Goal: Task Accomplishment & Management: Use online tool/utility

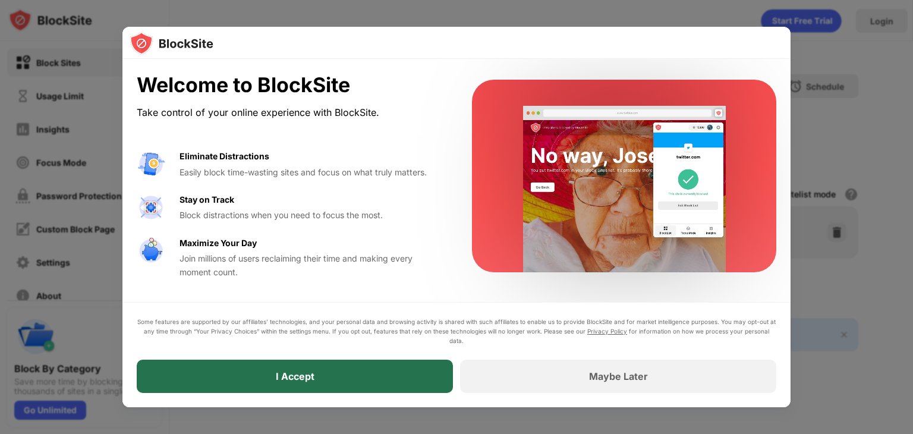
click at [431, 372] on div "I Accept" at bounding box center [295, 376] width 316 height 33
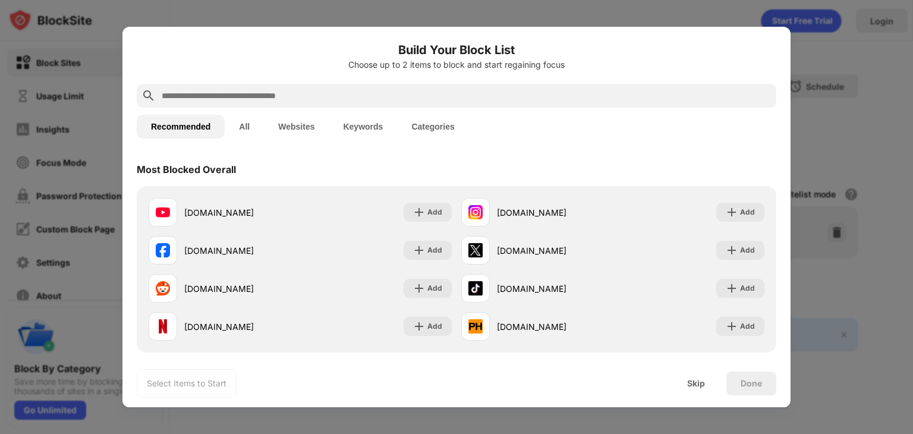
click at [428, 96] on input "text" at bounding box center [466, 96] width 611 height 14
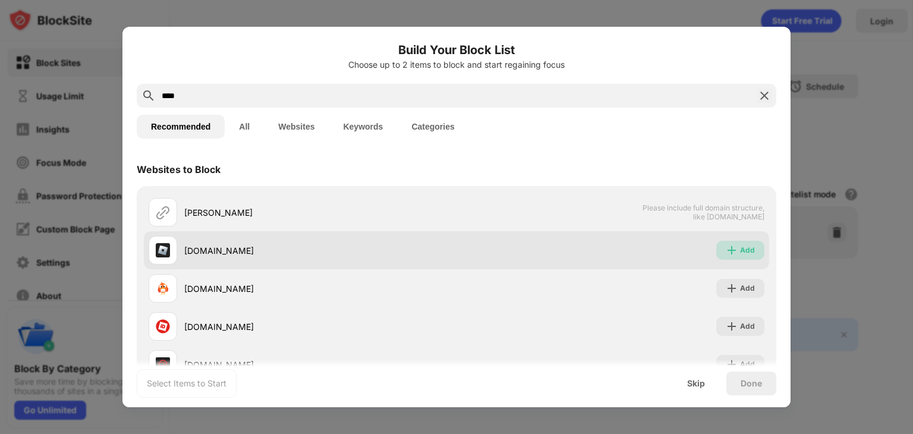
click at [751, 249] on div "Add" at bounding box center [741, 250] width 48 height 19
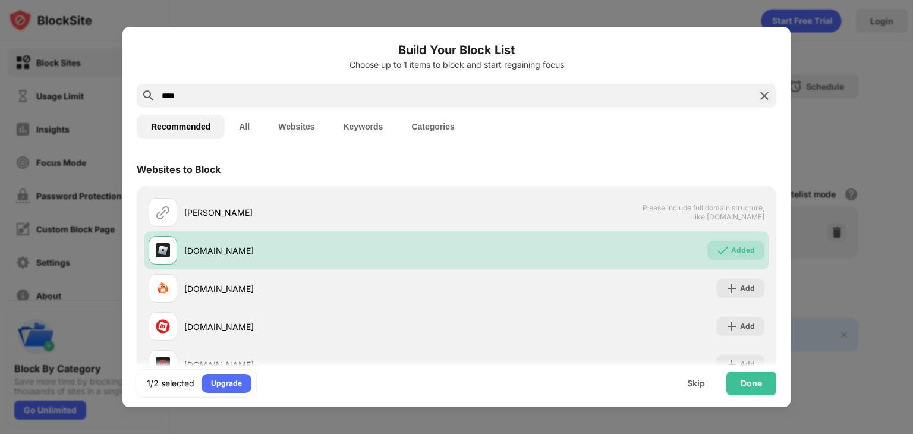
drag, startPoint x: 237, startPoint y: 101, endPoint x: 94, endPoint y: 90, distance: 143.1
click at [94, 434] on div "Build Your Block List Choose up to 1 items to block and start regaining focus *…" at bounding box center [456, 434] width 913 height 0
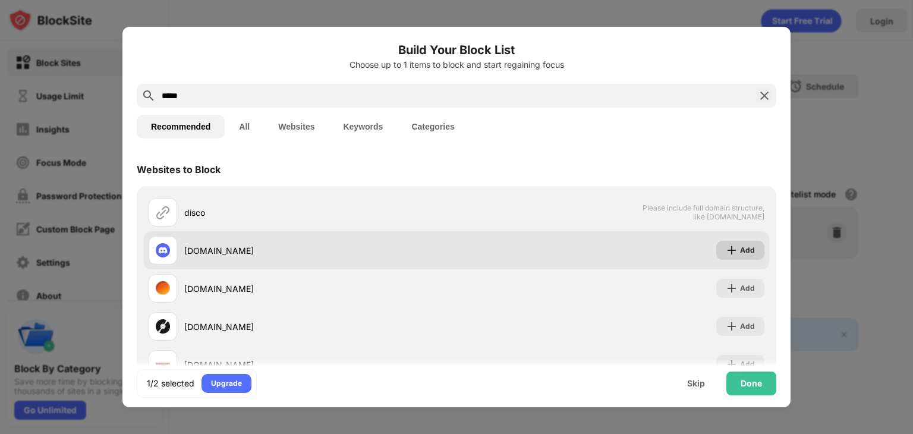
type input "*****"
click at [728, 250] on img at bounding box center [732, 250] width 12 height 12
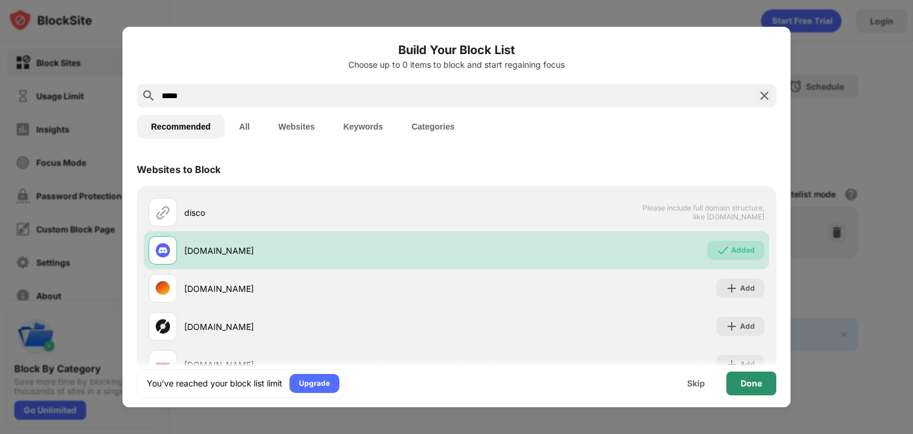
click at [752, 385] on div "Done" at bounding box center [751, 384] width 21 height 10
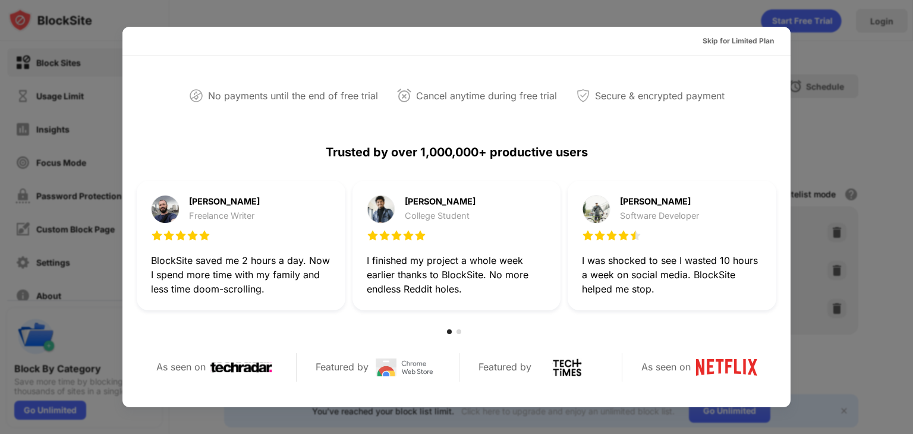
scroll to position [280, 0]
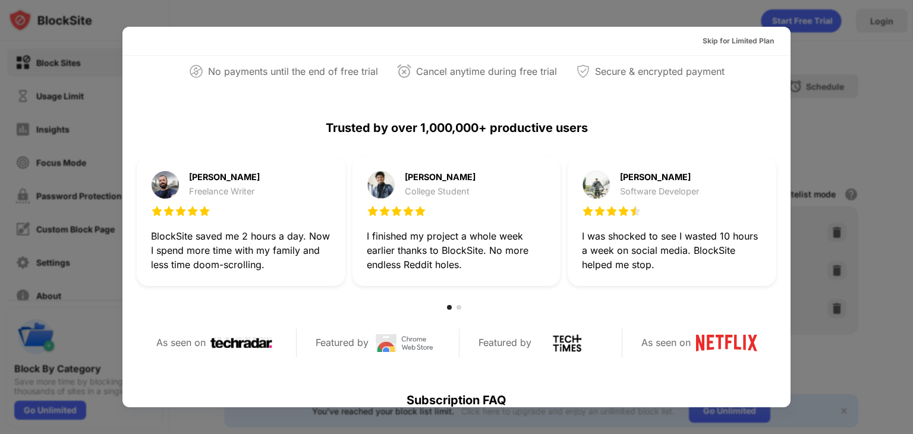
drag, startPoint x: 795, startPoint y: 238, endPoint x: 783, endPoint y: 241, distance: 12.3
click at [783, 434] on div "Skip for Limited Plan Reclaim 1-Hour a Day for Less Than $5/Month Start Your Fr…" at bounding box center [456, 434] width 913 height 0
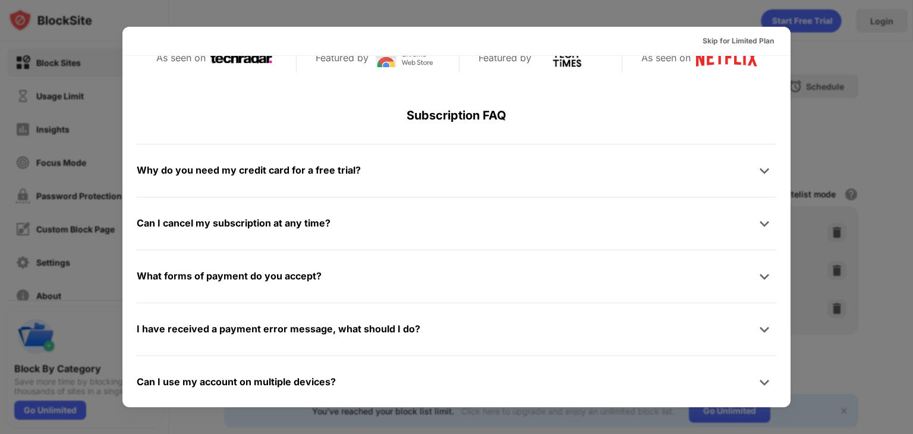
scroll to position [0, 0]
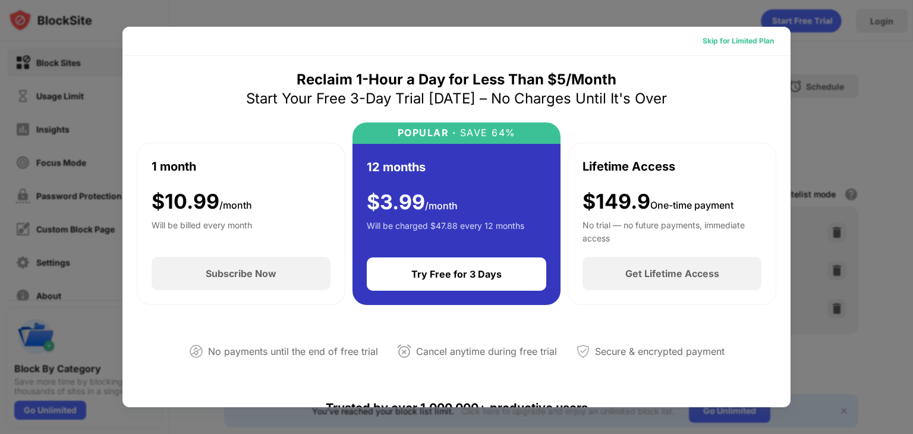
click at [734, 42] on div "Skip for Limited Plan" at bounding box center [738, 41] width 71 height 12
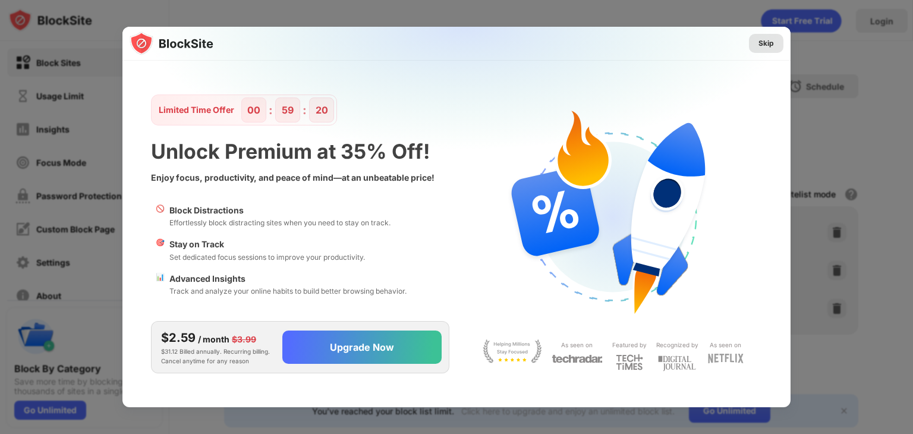
click at [767, 45] on div "Skip" at bounding box center [766, 43] width 15 height 12
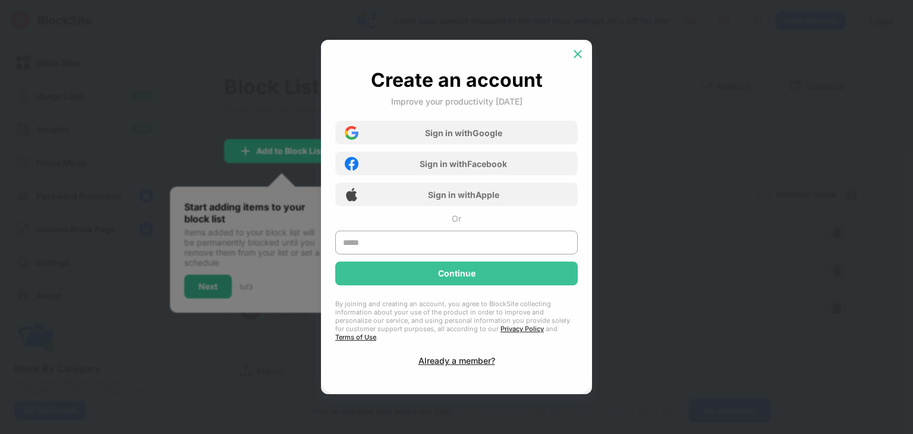
click at [580, 60] on img at bounding box center [578, 54] width 12 height 12
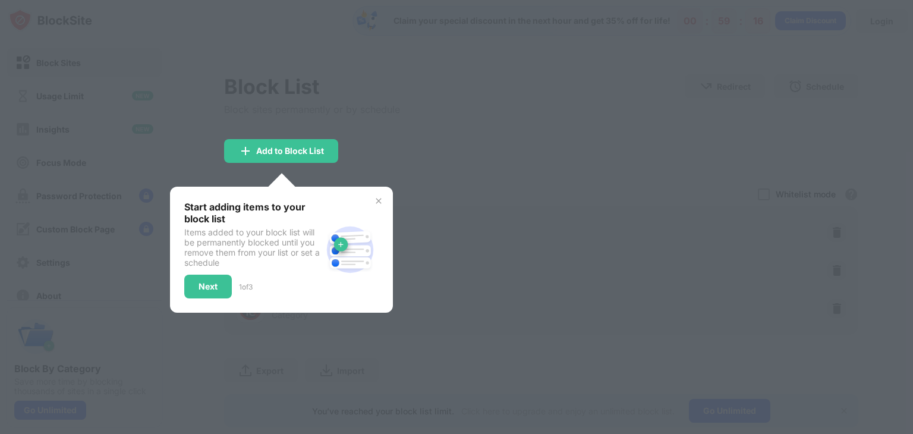
click at [538, 89] on div at bounding box center [456, 217] width 913 height 434
click at [233, 281] on div "Next 1 of 3" at bounding box center [252, 287] width 137 height 24
click at [221, 282] on div "Next" at bounding box center [208, 287] width 48 height 24
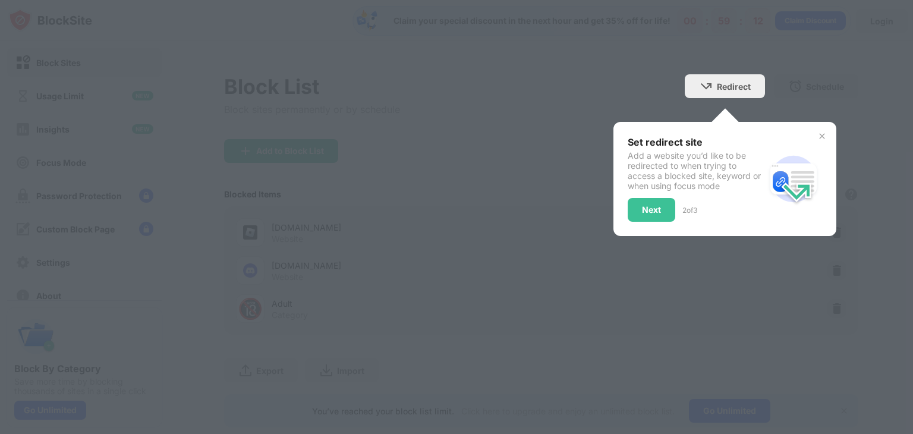
click at [618, 215] on div "Set redirect site Add a website you’d like to be redirected to when trying to a…" at bounding box center [725, 179] width 223 height 114
click at [818, 135] on img at bounding box center [823, 136] width 10 height 10
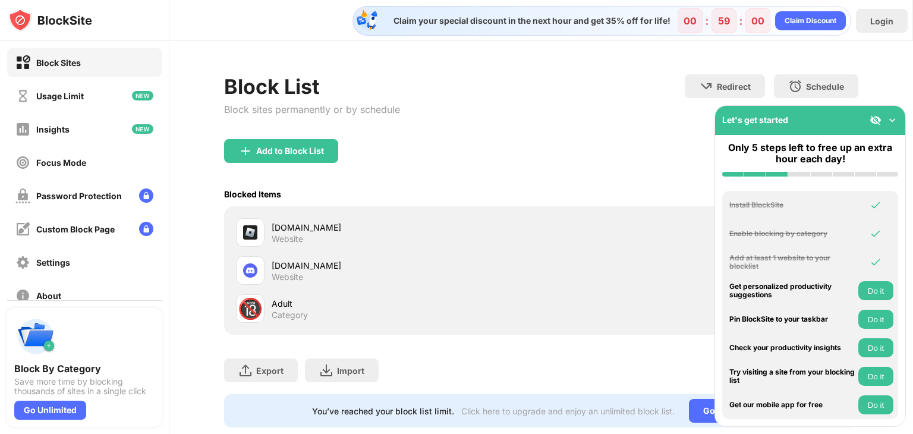
click at [890, 121] on img at bounding box center [893, 120] width 12 height 12
